Goal: Task Accomplishment & Management: Use online tool/utility

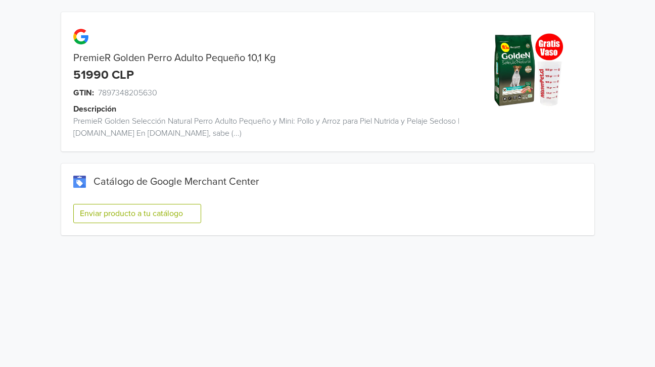
click at [192, 219] on button "Enviar producto a tu catálogo" at bounding box center [137, 213] width 128 height 19
